Goal: Connect with others: Participate in discussion

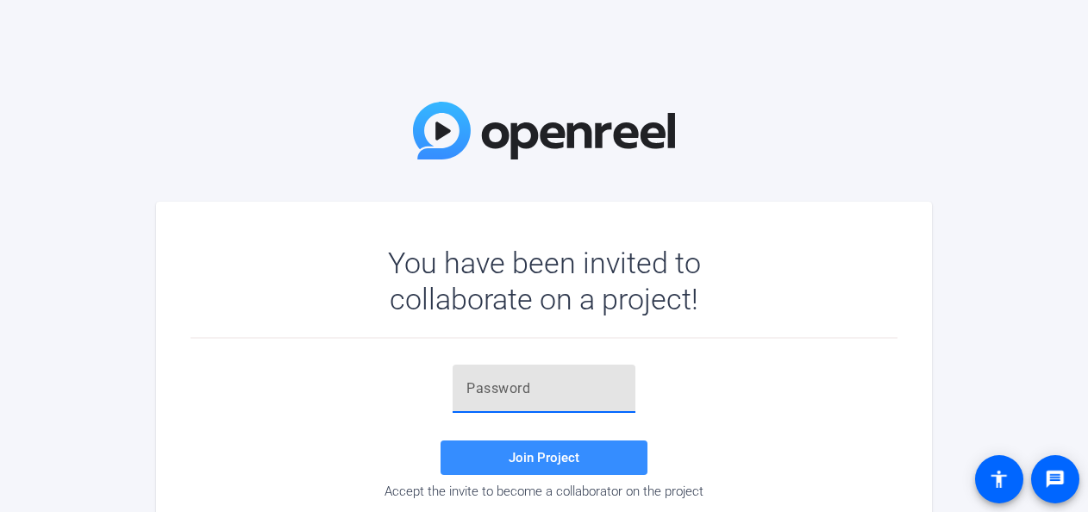
click at [545, 380] on input "text" at bounding box center [544, 389] width 155 height 21
paste input "oAwS&2"
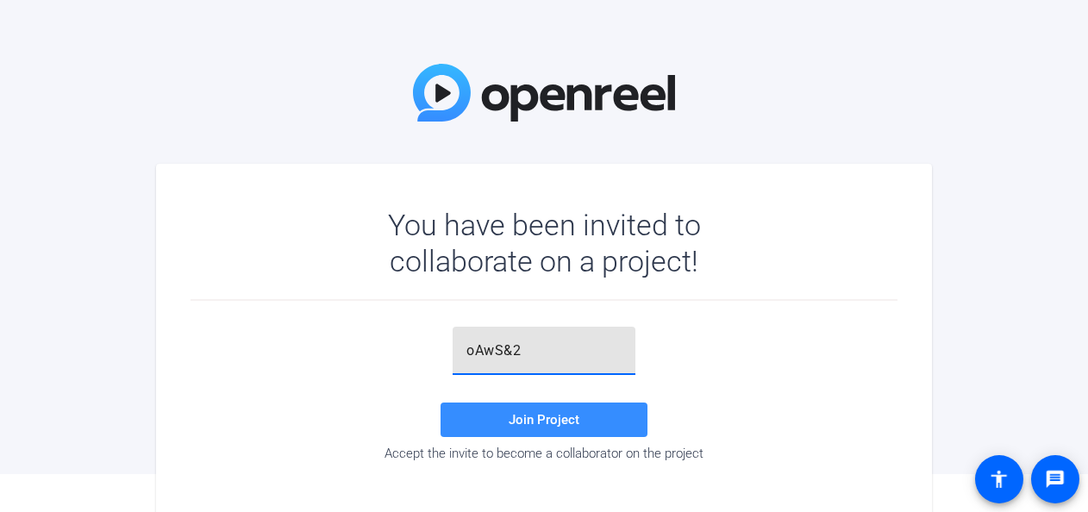
scroll to position [60, 0]
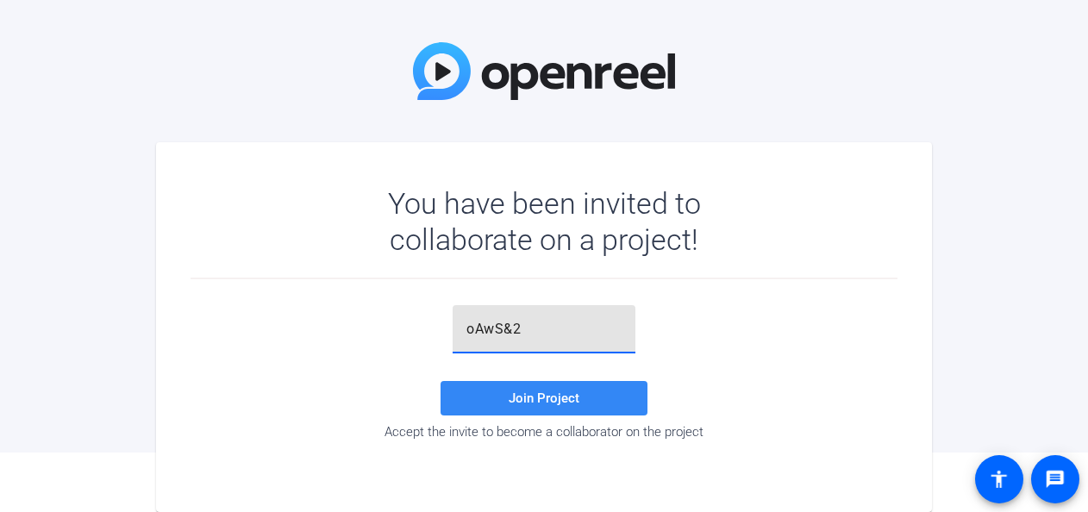
type input "oAwS&2"
click at [514, 388] on span at bounding box center [544, 398] width 207 height 41
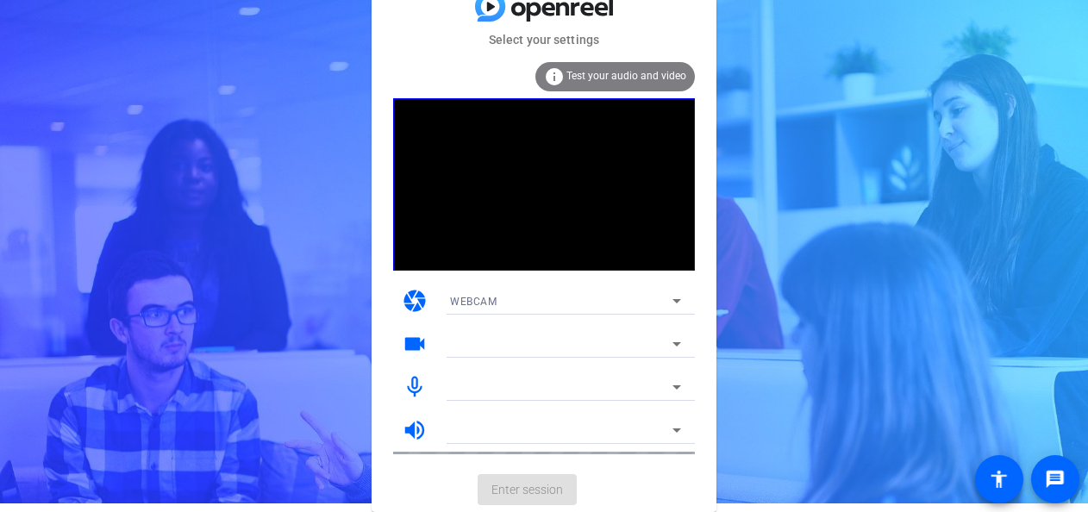
scroll to position [9, 0]
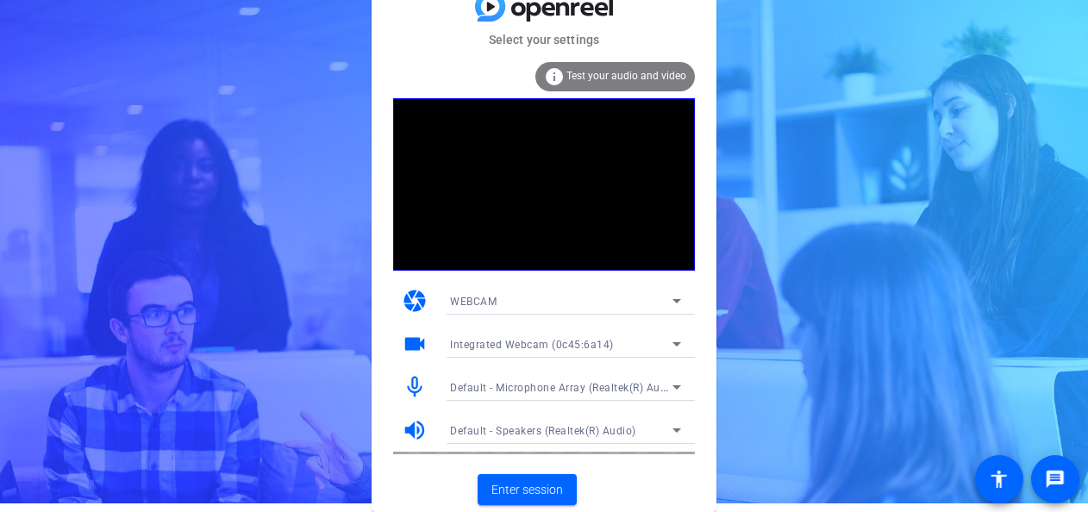
click at [668, 343] on icon at bounding box center [677, 344] width 21 height 21
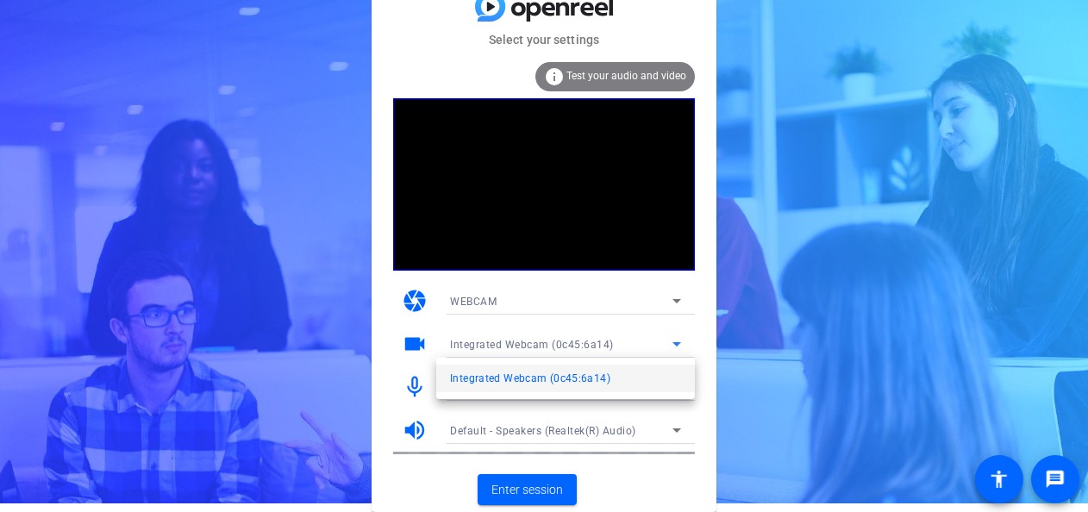
click at [690, 462] on div at bounding box center [544, 256] width 1088 height 512
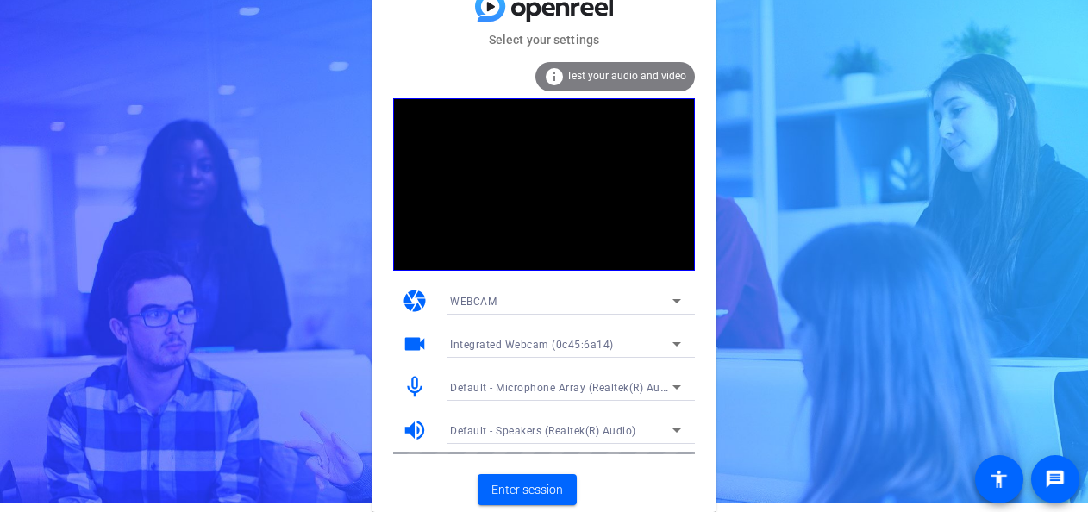
click at [678, 303] on icon at bounding box center [677, 301] width 21 height 21
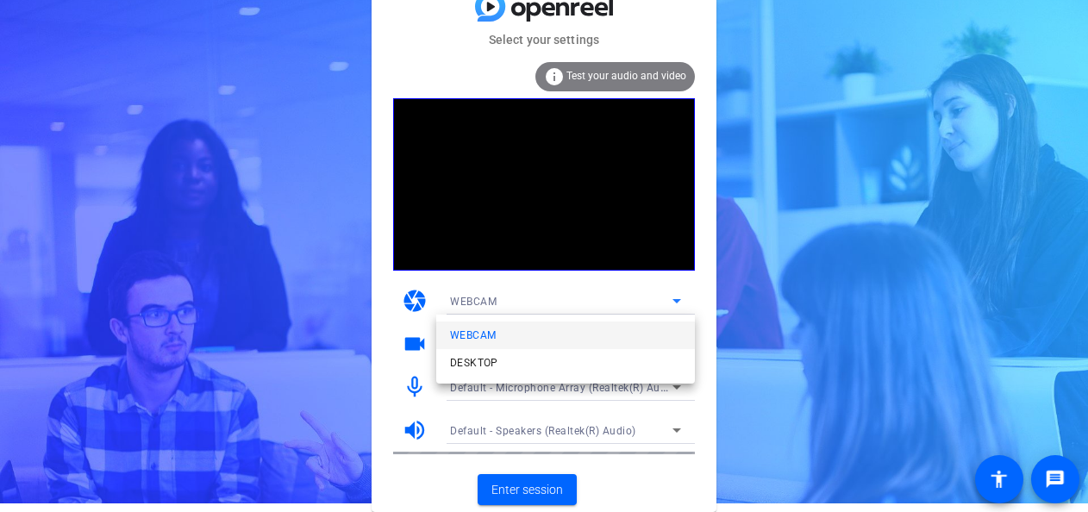
click at [764, 324] on div at bounding box center [544, 256] width 1088 height 512
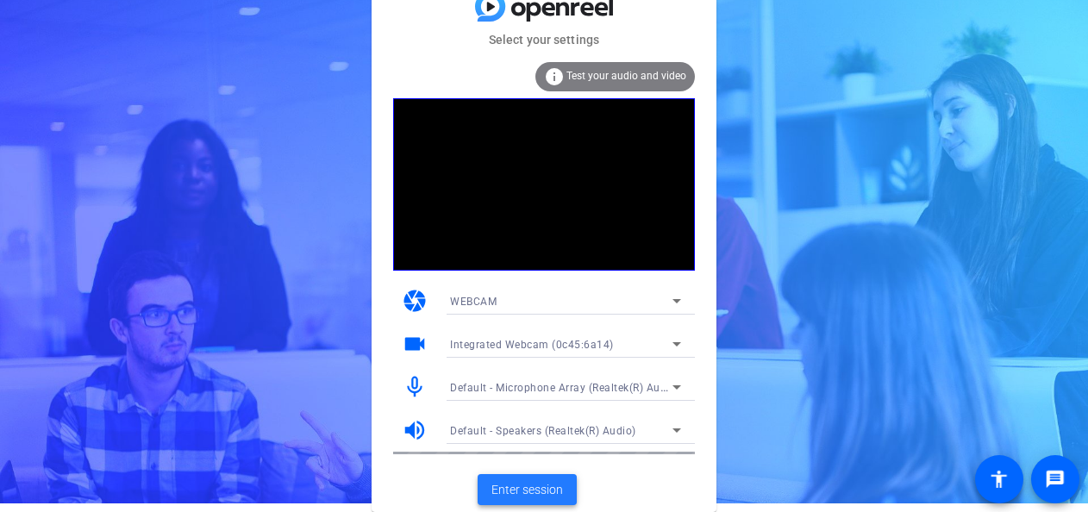
click at [498, 478] on span at bounding box center [527, 489] width 99 height 41
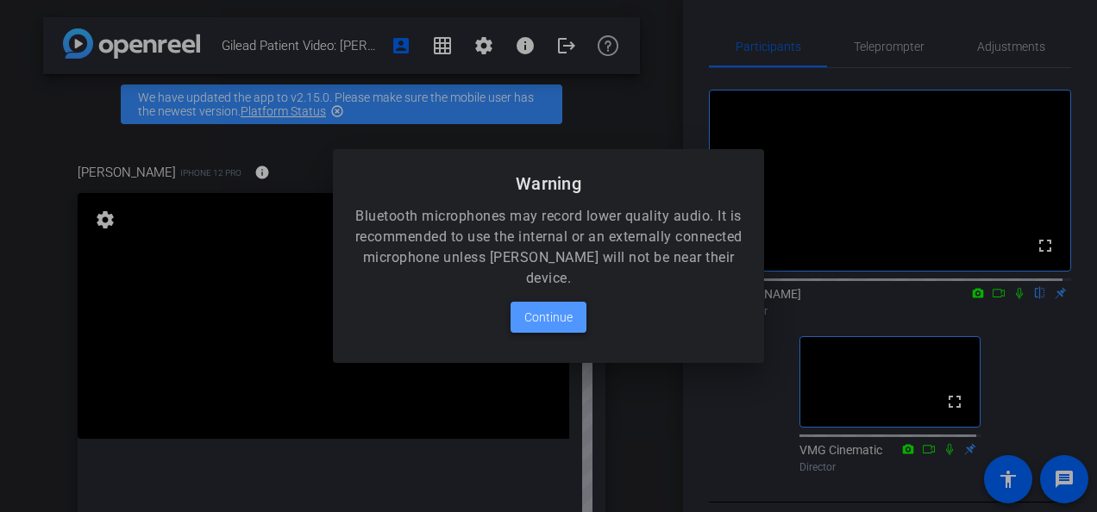
click at [548, 314] on span "Continue" at bounding box center [548, 317] width 48 height 21
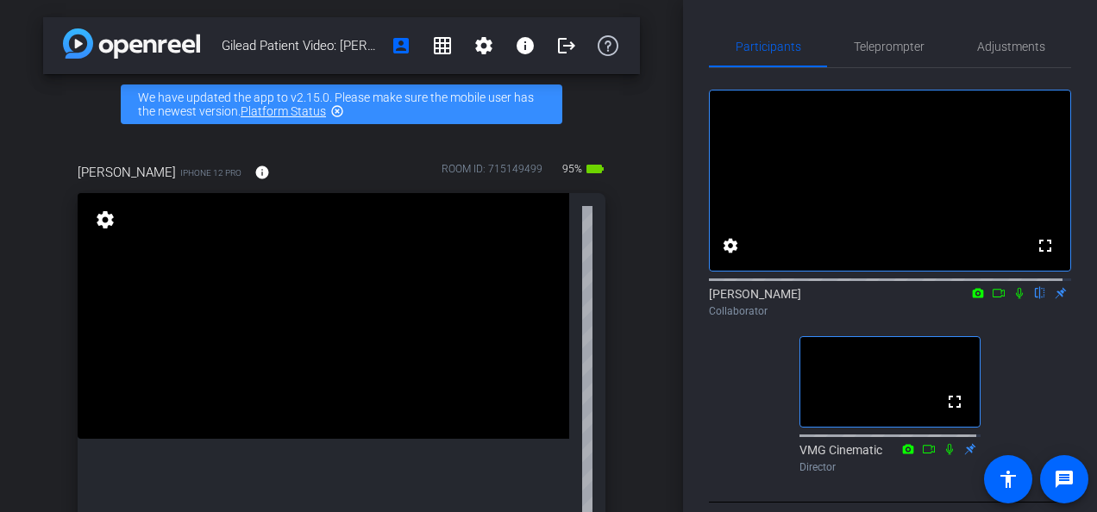
click at [971, 299] on icon at bounding box center [978, 293] width 14 height 12
click at [969, 308] on div at bounding box center [548, 256] width 1097 height 512
click at [992, 299] on icon at bounding box center [999, 293] width 14 height 12
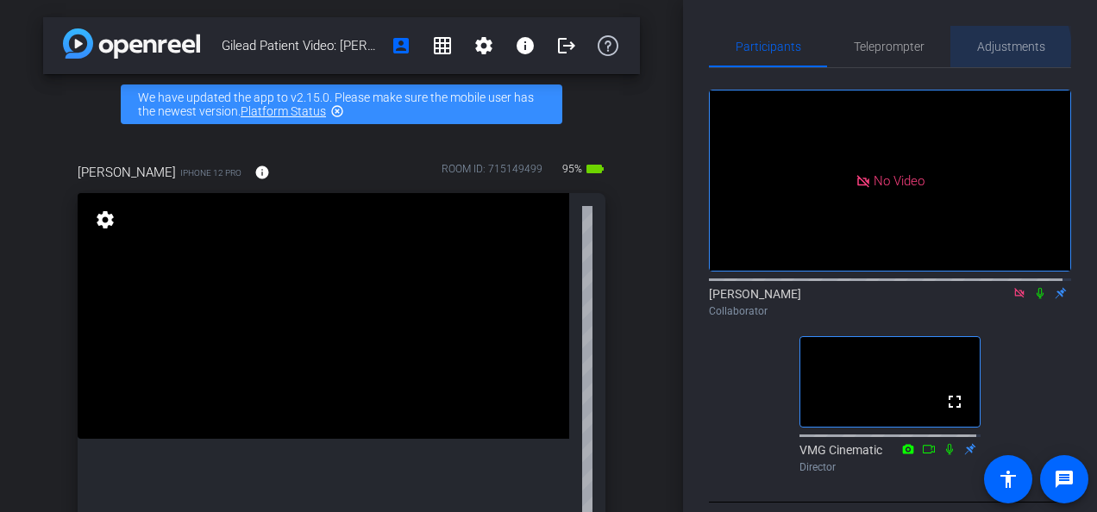
click at [982, 50] on span "Adjustments" at bounding box center [1011, 47] width 68 height 12
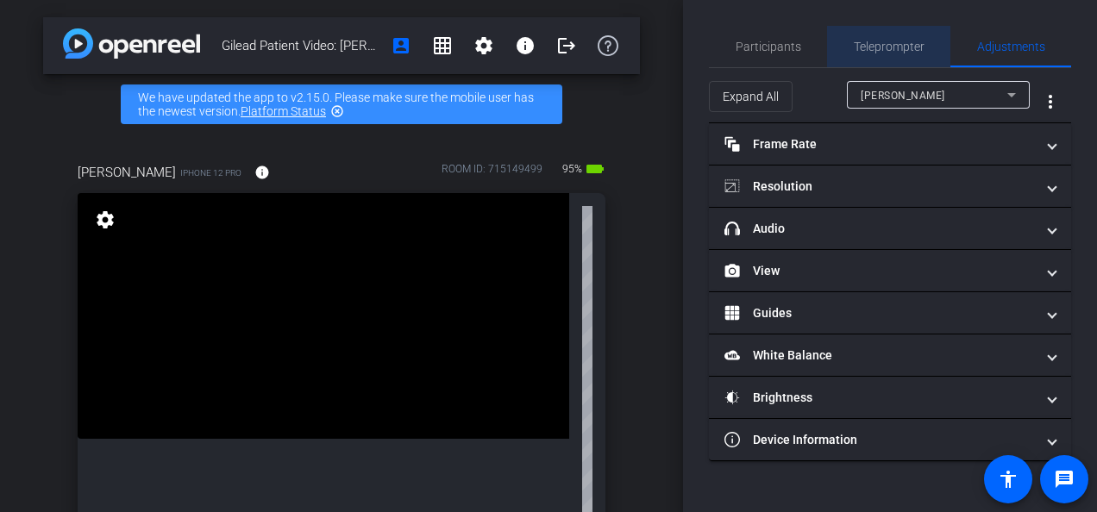
click at [895, 48] on span "Teleprompter" at bounding box center [889, 47] width 71 height 12
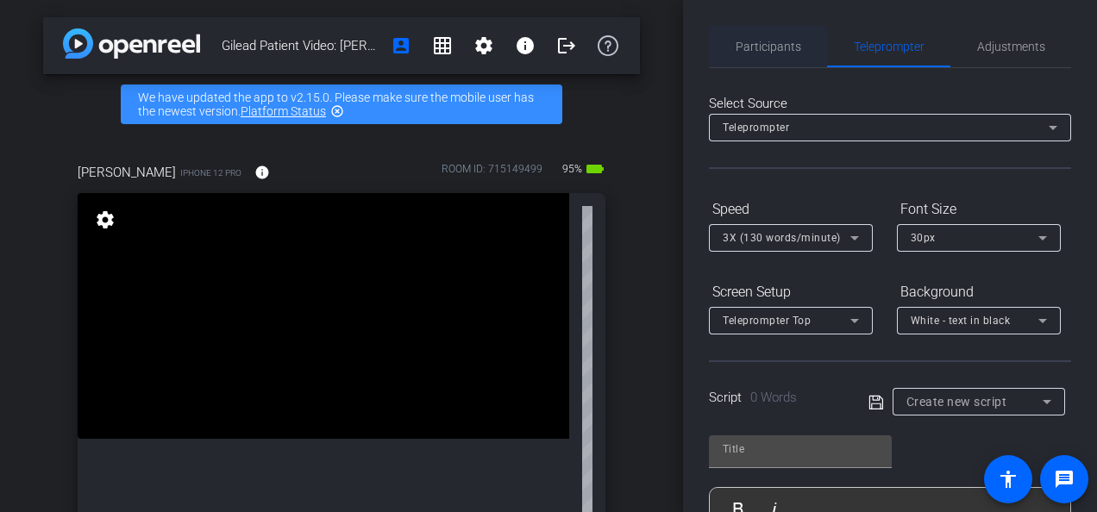
click at [771, 47] on span "Participants" at bounding box center [769, 47] width 66 height 12
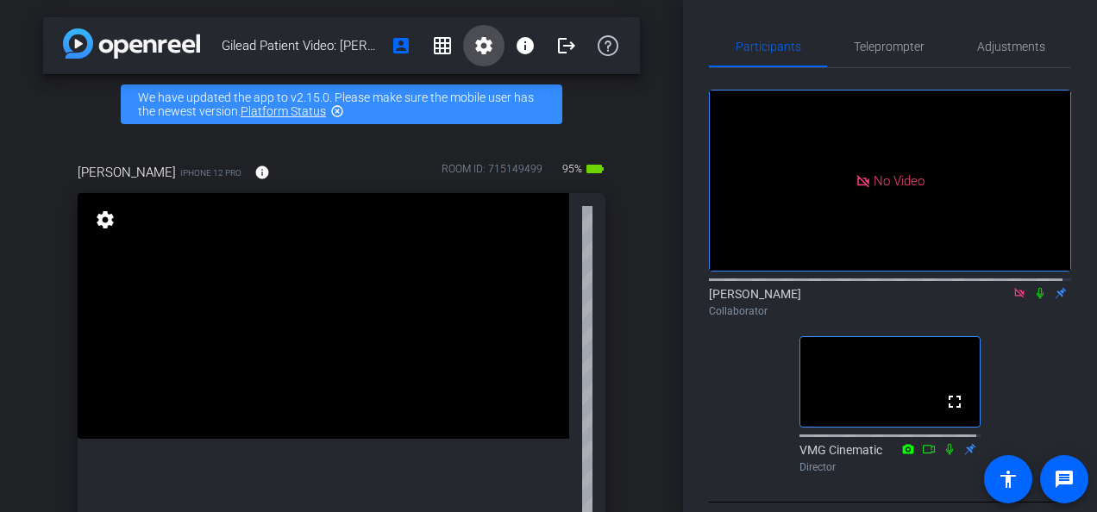
click at [478, 47] on mat-icon "settings" at bounding box center [483, 45] width 21 height 21
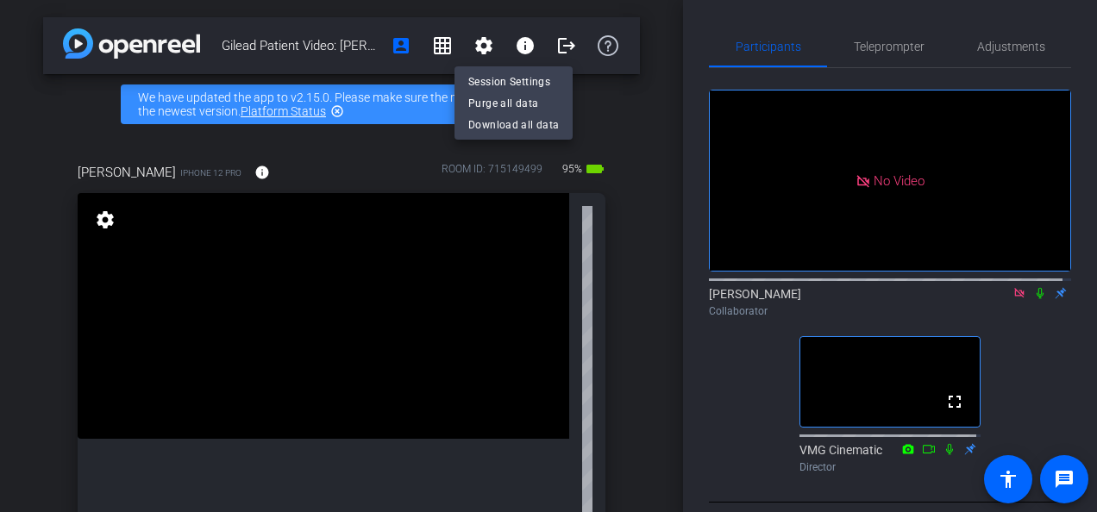
click at [711, 362] on div at bounding box center [548, 256] width 1097 height 512
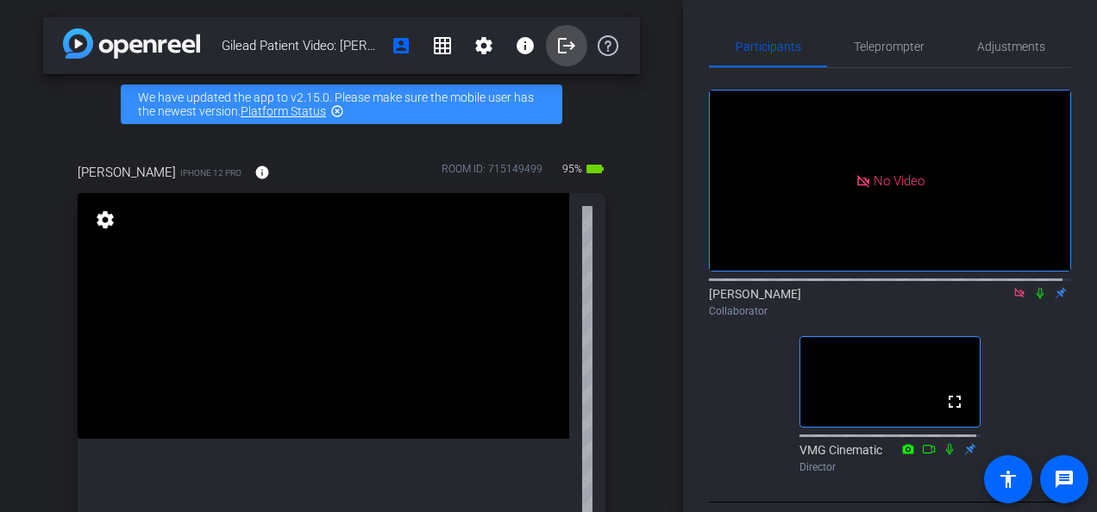
click at [556, 44] on mat-icon "logout" at bounding box center [566, 45] width 21 height 21
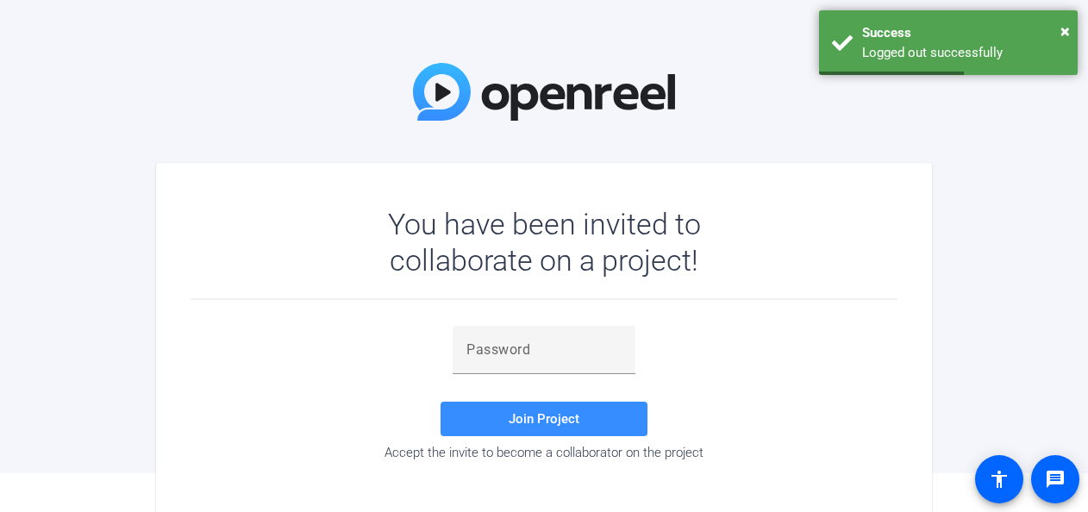
scroll to position [60, 0]
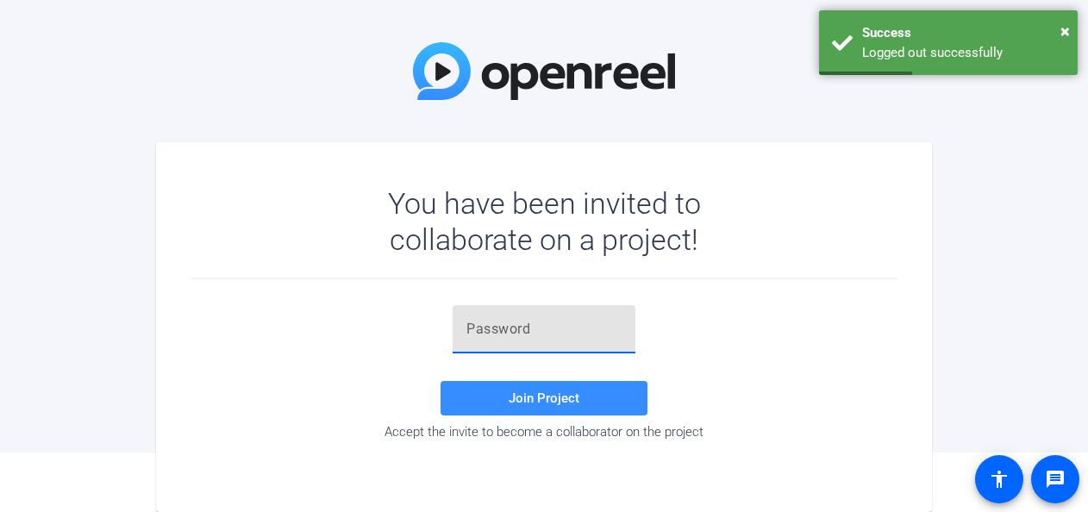
click at [521, 329] on input "text" at bounding box center [544, 329] width 155 height 21
type input "oAwS&2"
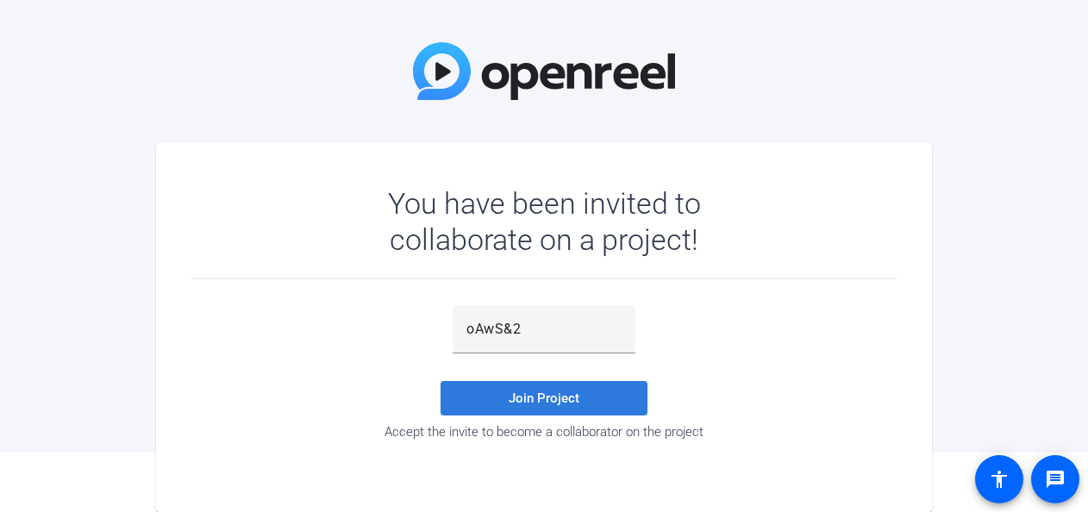
click at [551, 401] on span "Join Project" at bounding box center [544, 399] width 71 height 16
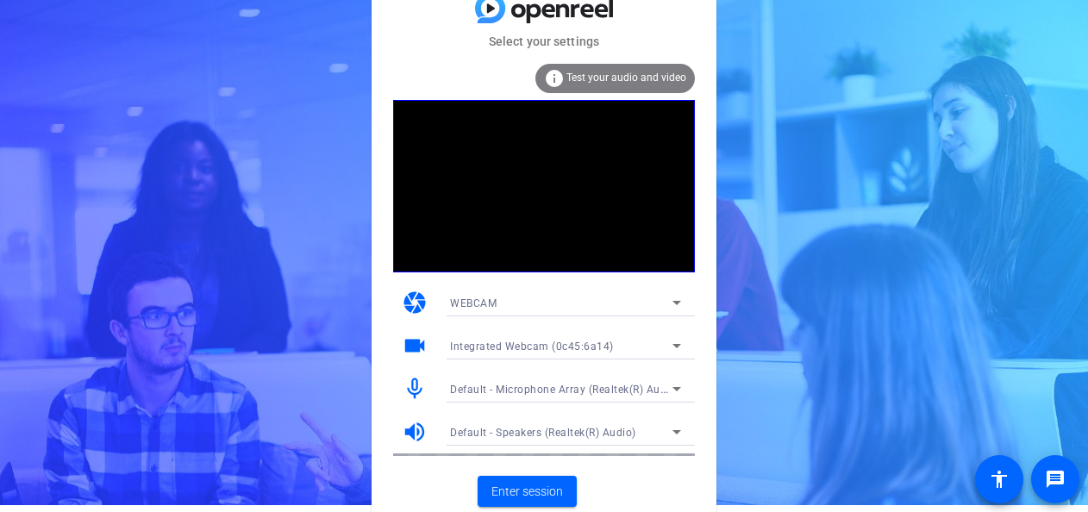
scroll to position [9, 0]
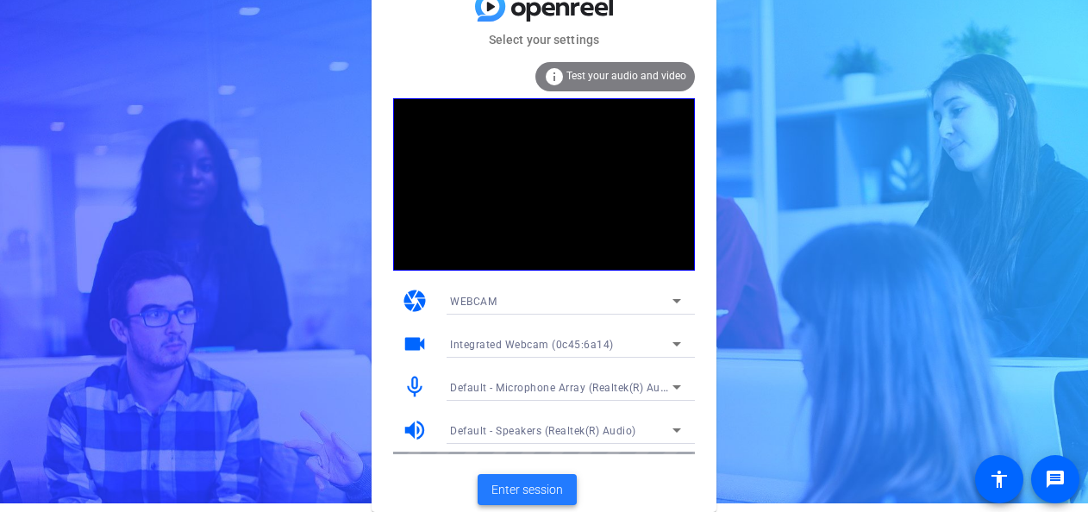
click at [534, 490] on span "Enter session" at bounding box center [528, 490] width 72 height 18
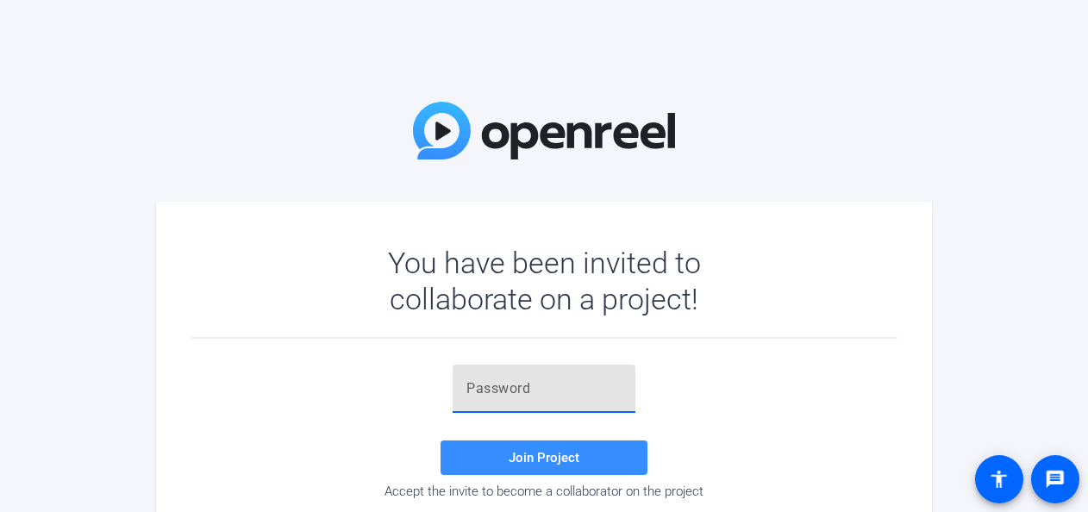
drag, startPoint x: 523, startPoint y: 391, endPoint x: 519, endPoint y: 380, distance: 10.9
click at [519, 377] on div at bounding box center [544, 389] width 155 height 48
type input "oAwS&2"
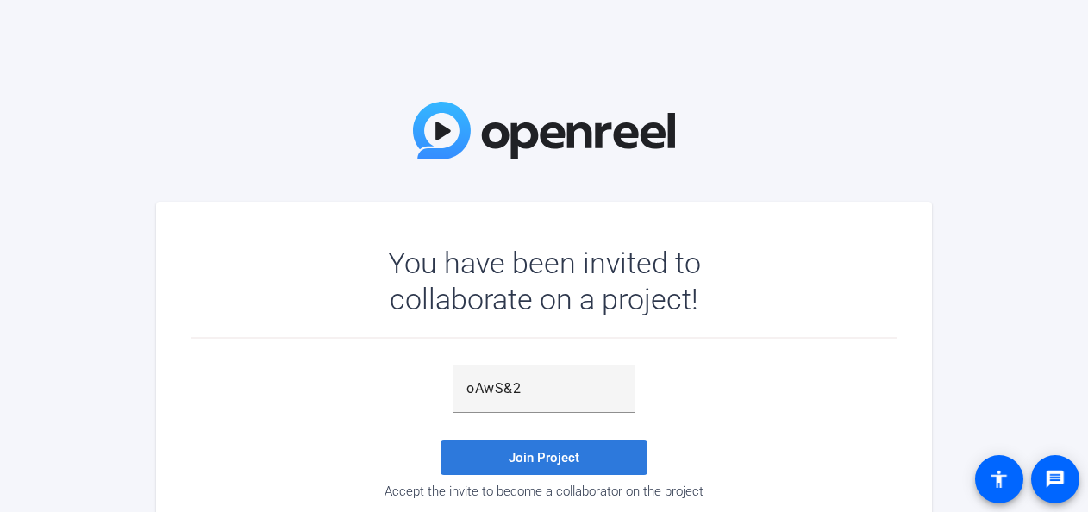
click at [508, 450] on span at bounding box center [544, 457] width 207 height 41
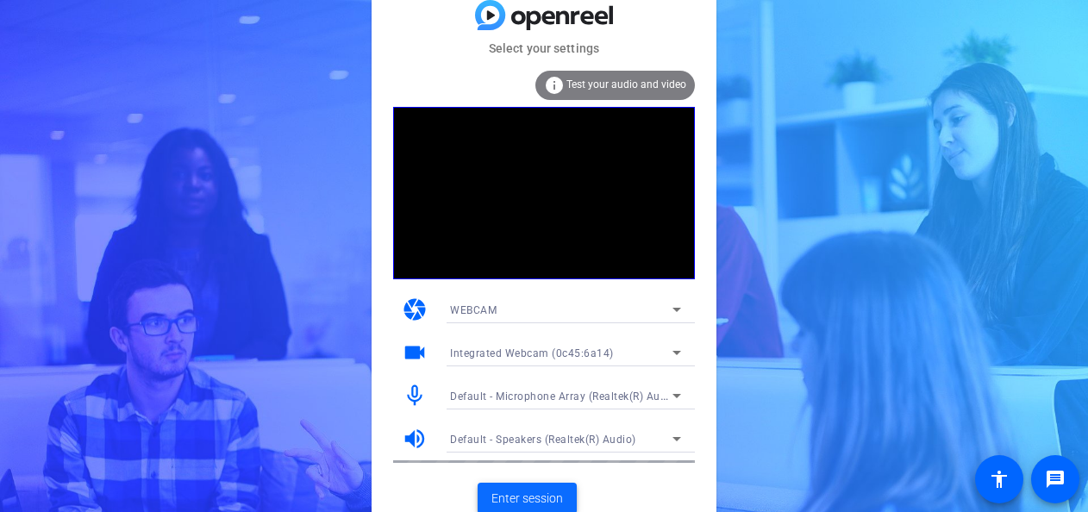
click at [536, 488] on span at bounding box center [527, 498] width 99 height 41
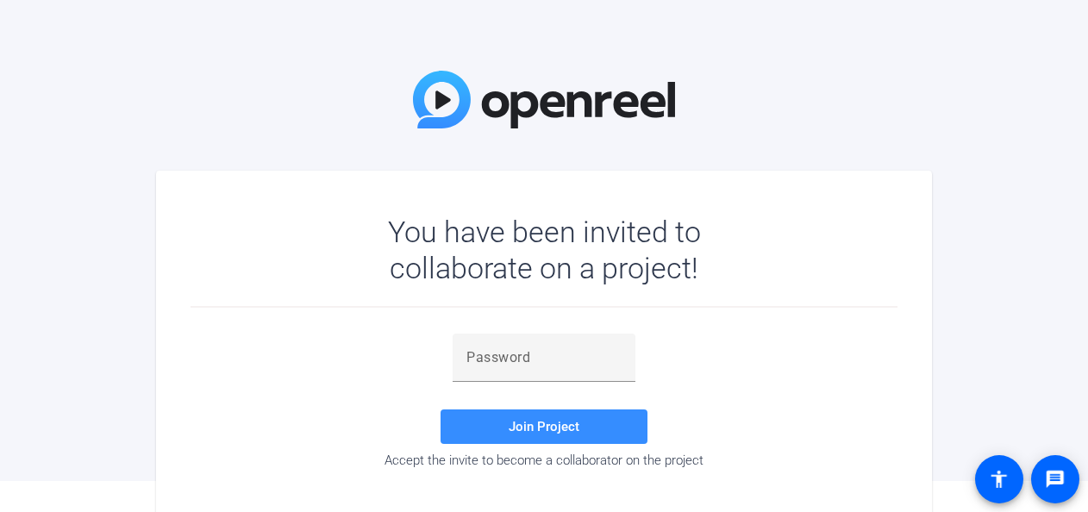
scroll to position [60, 0]
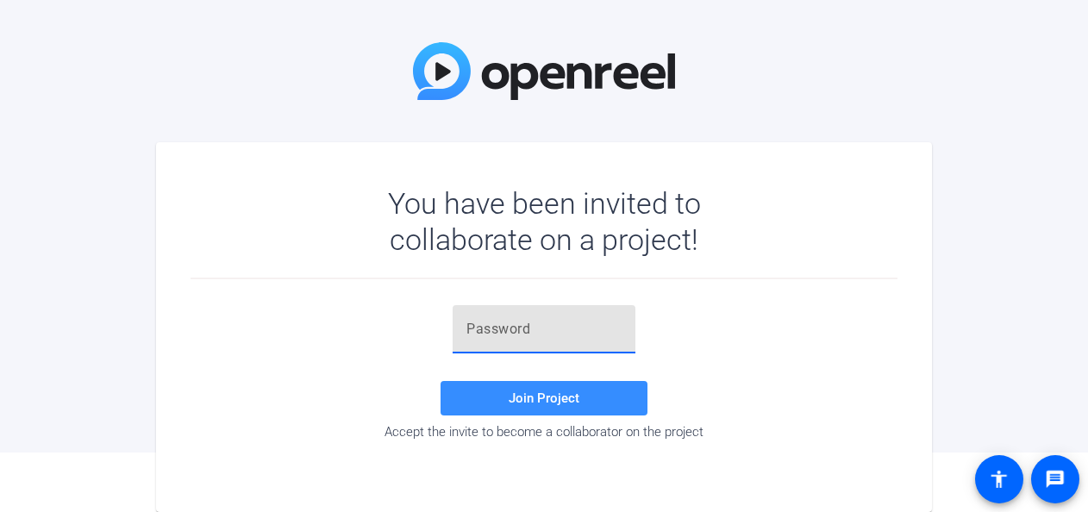
click at [543, 326] on input "text" at bounding box center [544, 329] width 155 height 21
type input "oAwS&2"
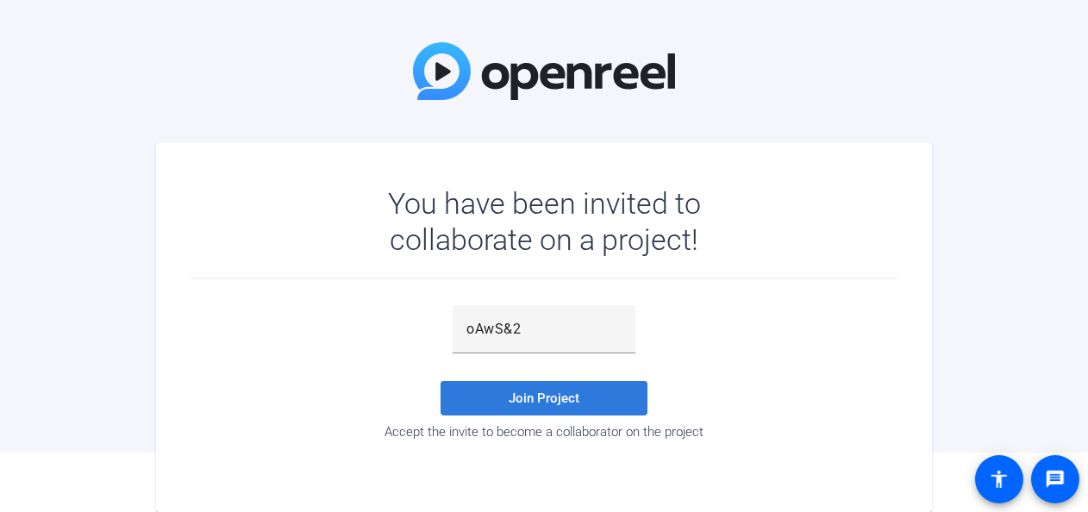
click at [516, 397] on span "Join Project" at bounding box center [544, 399] width 71 height 16
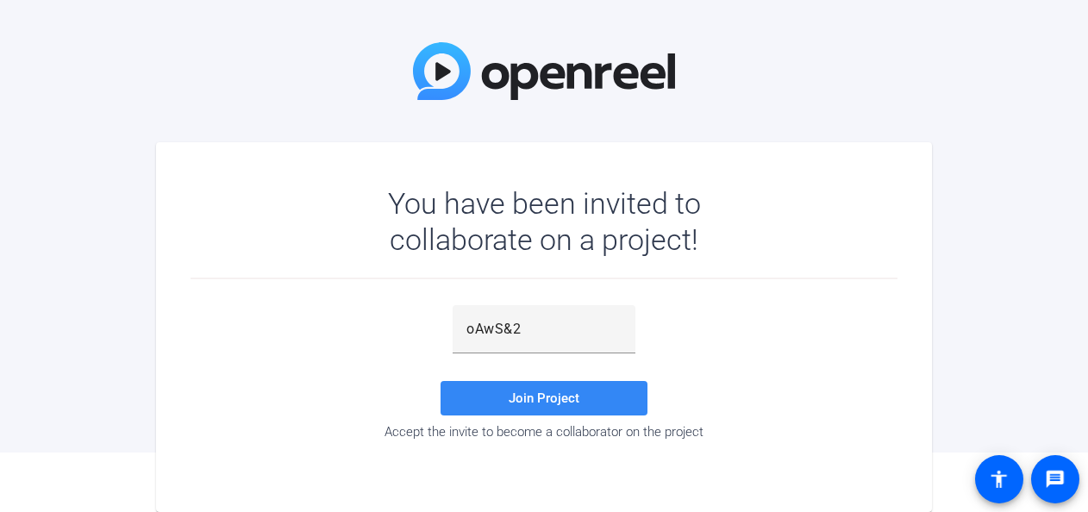
scroll to position [9, 0]
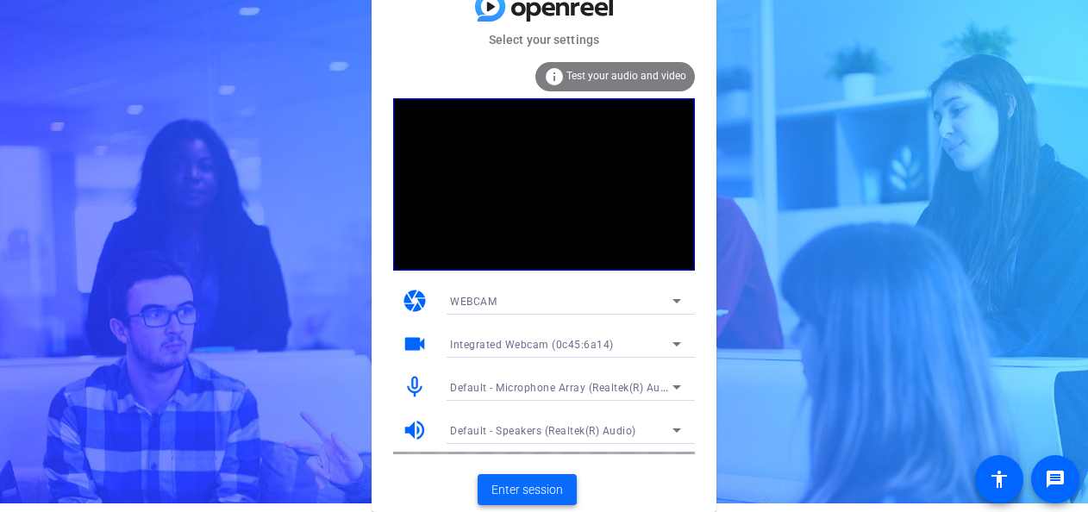
click at [518, 488] on span "Enter session" at bounding box center [528, 490] width 72 height 18
